Goal: Task Accomplishment & Management: Complete application form

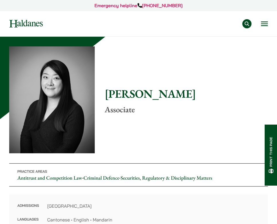
click at [39, 20] on img at bounding box center [26, 24] width 34 height 8
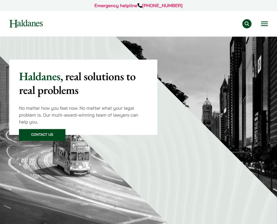
click at [263, 24] on button "Open menu" at bounding box center [264, 24] width 7 height 5
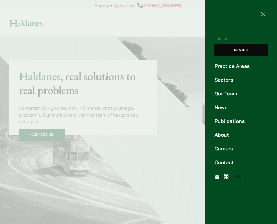
click at [234, 65] on link "Practice Areas" at bounding box center [240, 67] width 53 height 8
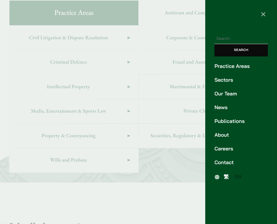
scroll to position [247, 0]
click at [227, 149] on link "Careers" at bounding box center [240, 149] width 53 height 8
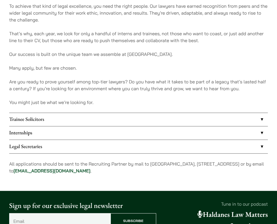
scroll to position [373, 0]
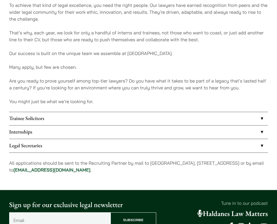
click at [44, 145] on link "Legal Secretaries" at bounding box center [138, 145] width 259 height 13
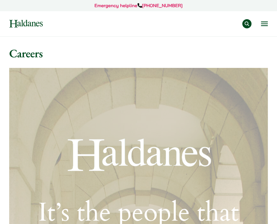
click at [270, 24] on div "Practice Areas Antitrust and Competition Law Civil Litigation & Dispute Resolut…" at bounding box center [138, 23] width 267 height 9
click at [268, 25] on div "Practice Areas Antitrust and Competition Law Civil Litigation & Dispute Resolut…" at bounding box center [138, 23] width 267 height 9
click at [264, 25] on button "Open menu" at bounding box center [264, 24] width 7 height 5
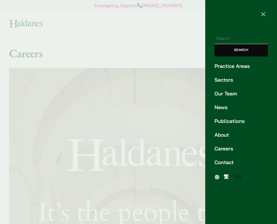
click at [227, 135] on link "About" at bounding box center [240, 135] width 53 height 8
